Goal: Information Seeking & Learning: Learn about a topic

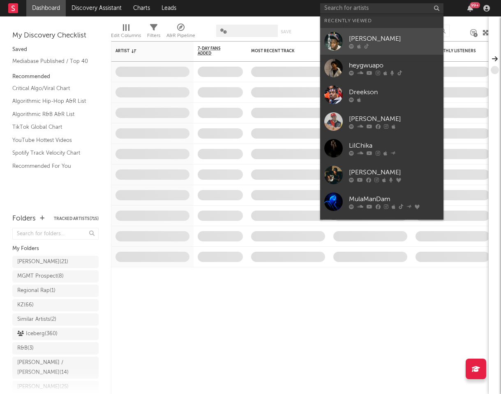
click at [390, 39] on div "Dreek Jones" at bounding box center [394, 39] width 90 height 10
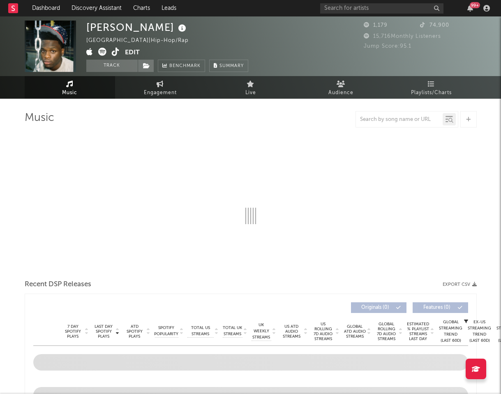
select select "1w"
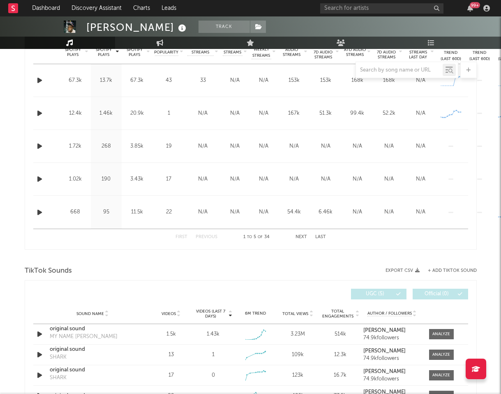
scroll to position [466, 0]
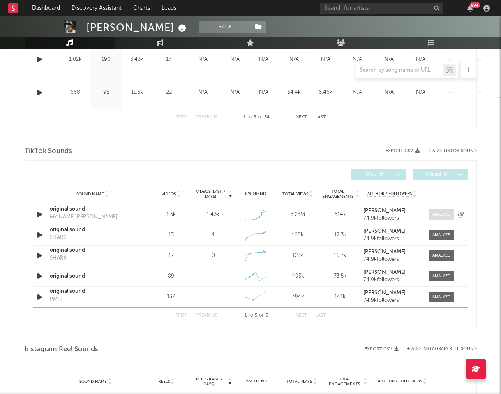
click at [437, 212] on div at bounding box center [441, 214] width 18 height 6
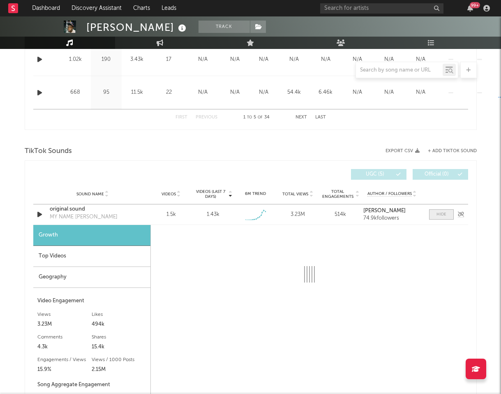
select select "1w"
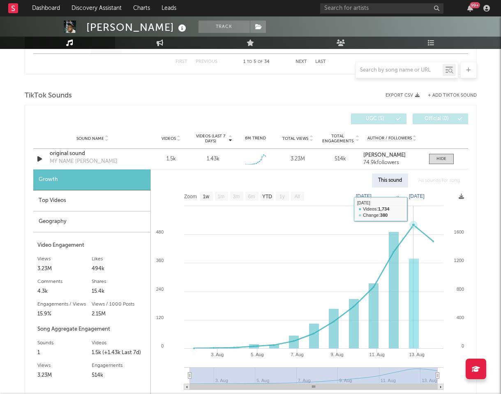
scroll to position [520, 0]
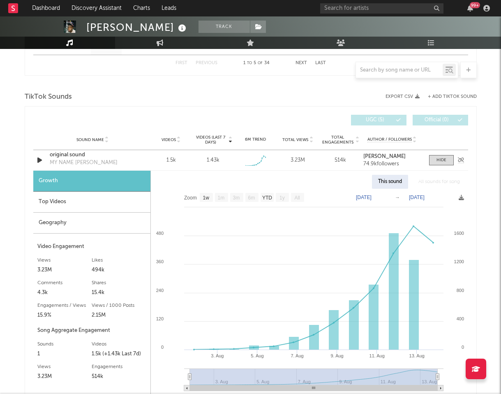
click at [76, 156] on div "original sound" at bounding box center [93, 155] width 86 height 8
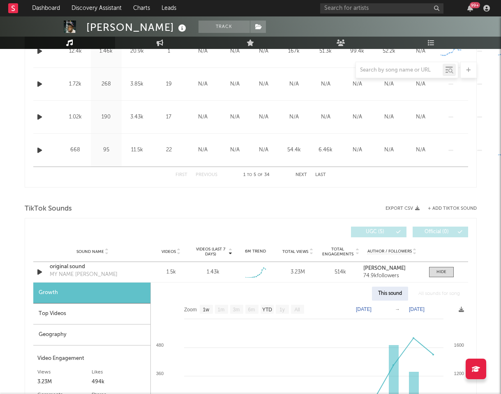
scroll to position [0, 0]
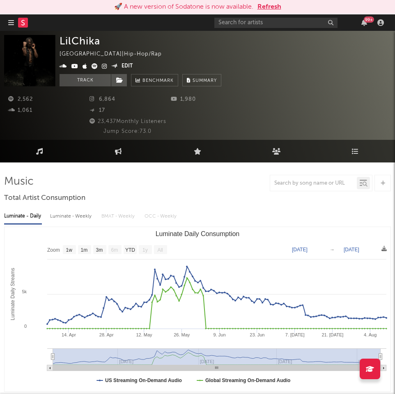
select select "1w"
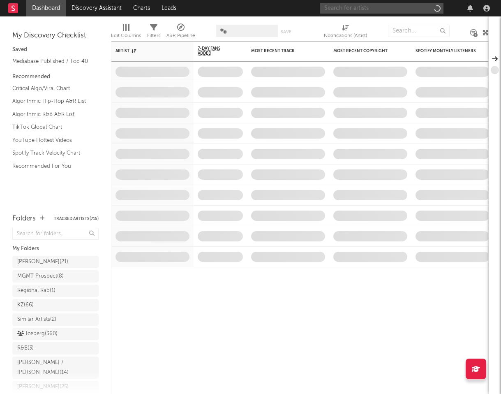
click at [372, 6] on input "text" at bounding box center [381, 8] width 123 height 10
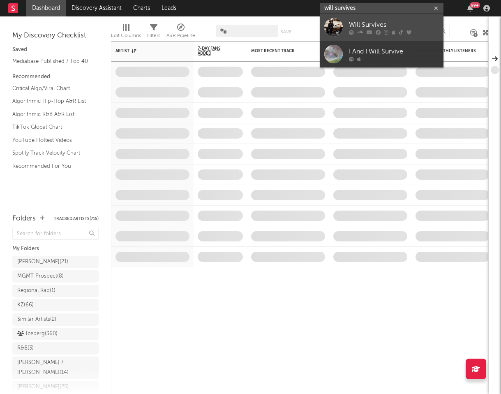
type input "will survives"
click at [405, 16] on link "Will Survives" at bounding box center [381, 27] width 123 height 27
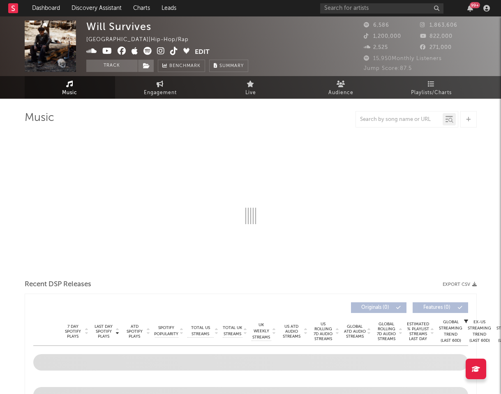
select select "1w"
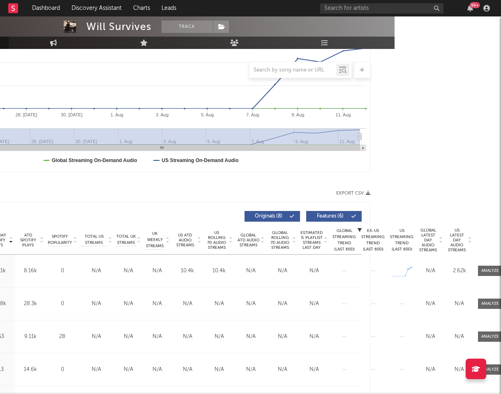
scroll to position [156, 112]
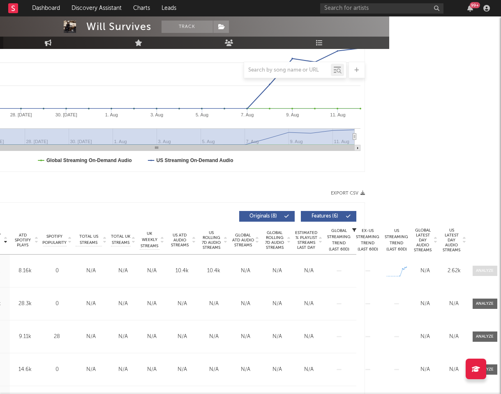
click at [485, 266] on span at bounding box center [485, 270] width 25 height 10
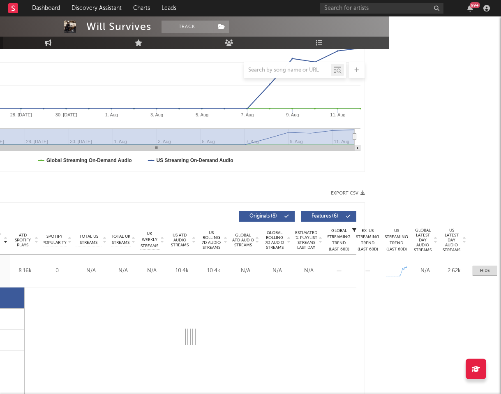
select select "1w"
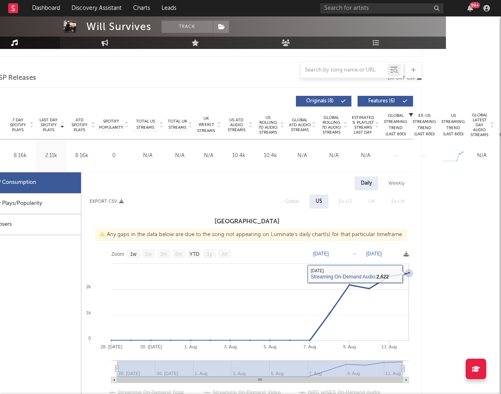
scroll to position [273, 55]
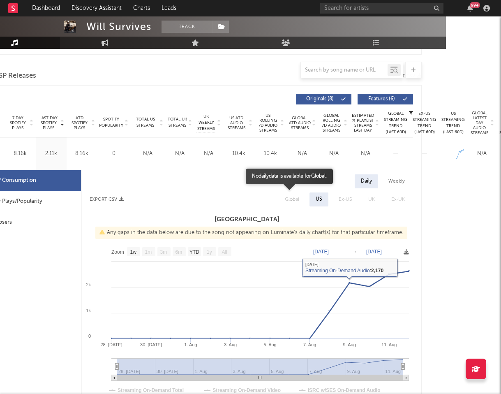
click at [289, 197] on span "Global" at bounding box center [292, 199] width 31 height 14
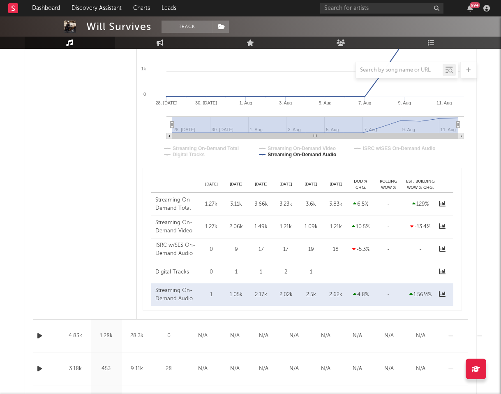
scroll to position [0, 0]
